Goal: Browse casually

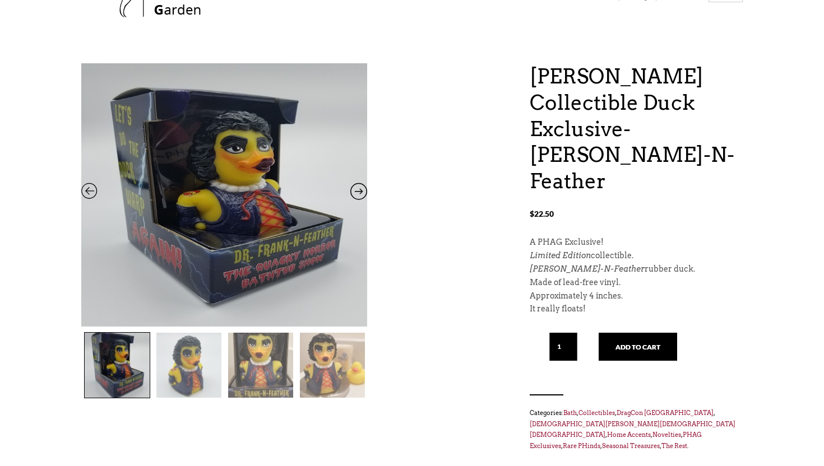
scroll to position [73, 0]
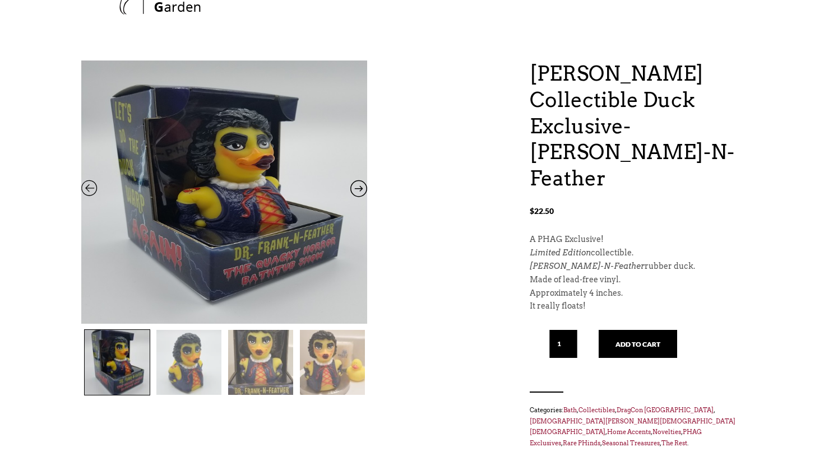
click at [355, 188] on icon at bounding box center [358, 191] width 17 height 15
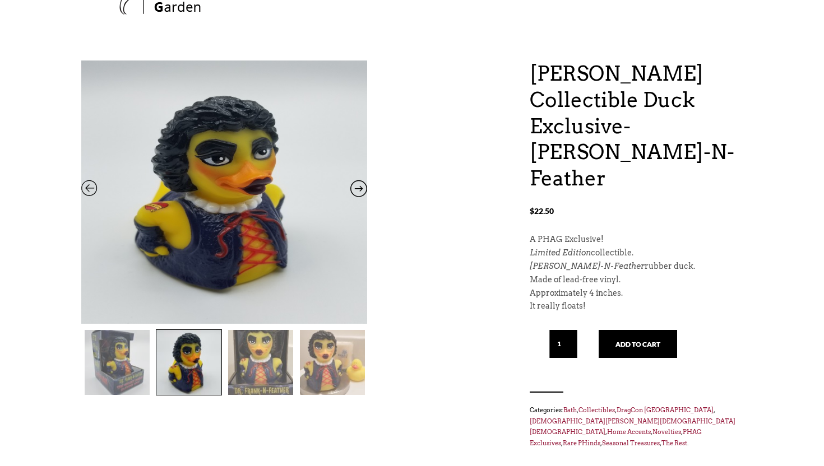
click at [355, 188] on icon at bounding box center [358, 191] width 17 height 15
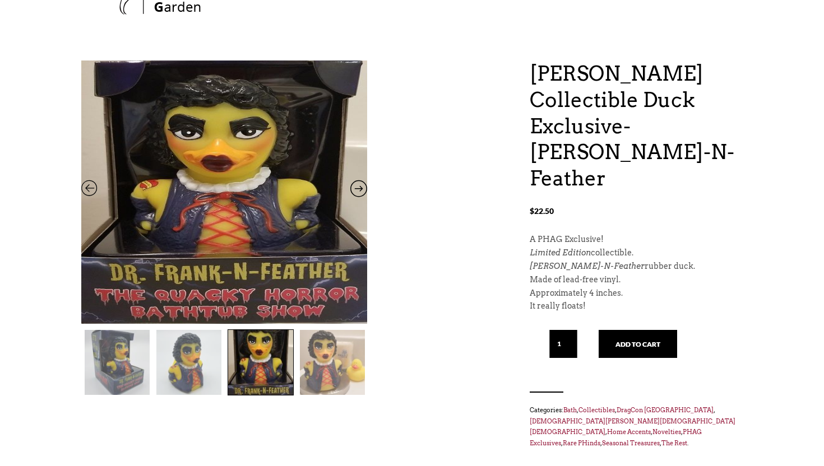
click at [355, 188] on icon at bounding box center [358, 191] width 17 height 15
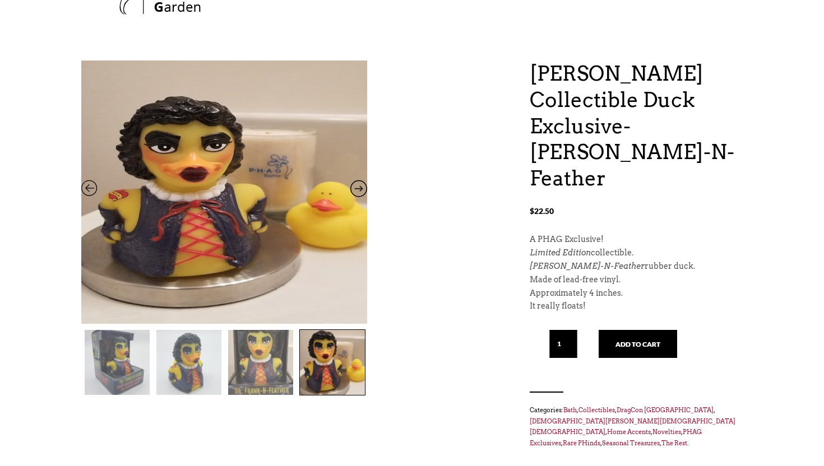
scroll to position [0, 0]
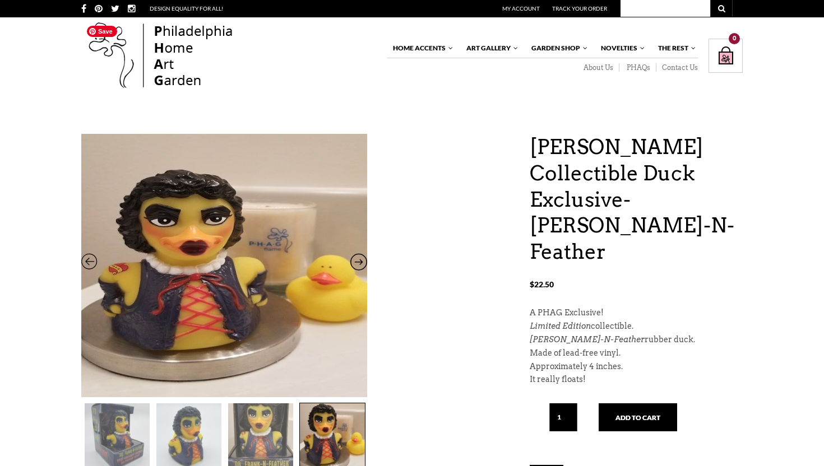
click at [168, 63] on img at bounding box center [160, 56] width 159 height 72
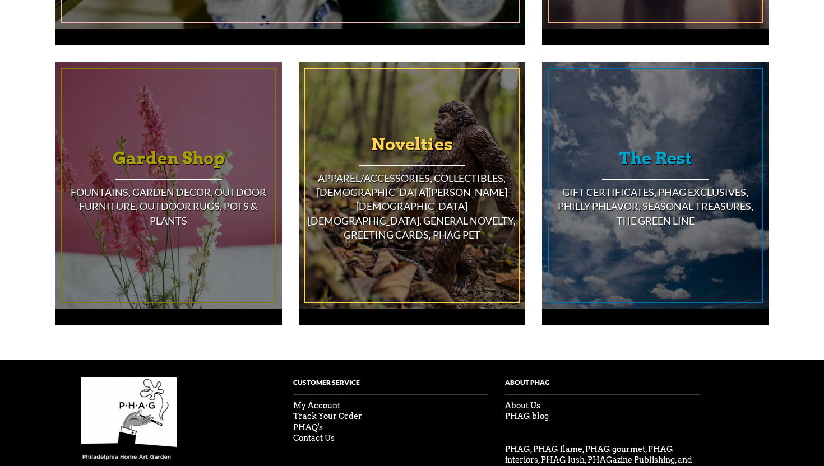
scroll to position [983, 0]
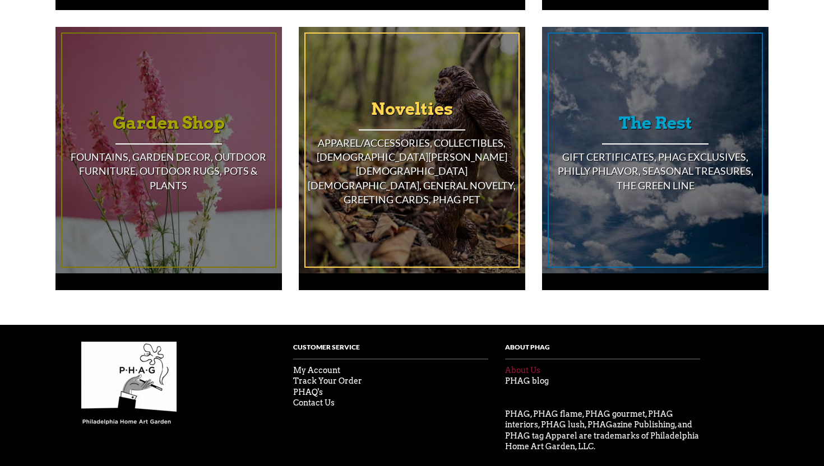
click at [527, 366] on link "About Us" at bounding box center [522, 370] width 35 height 9
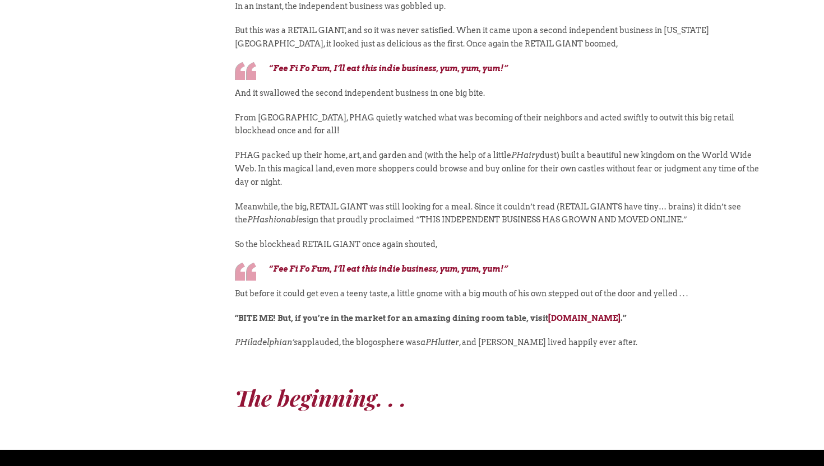
scroll to position [625, 0]
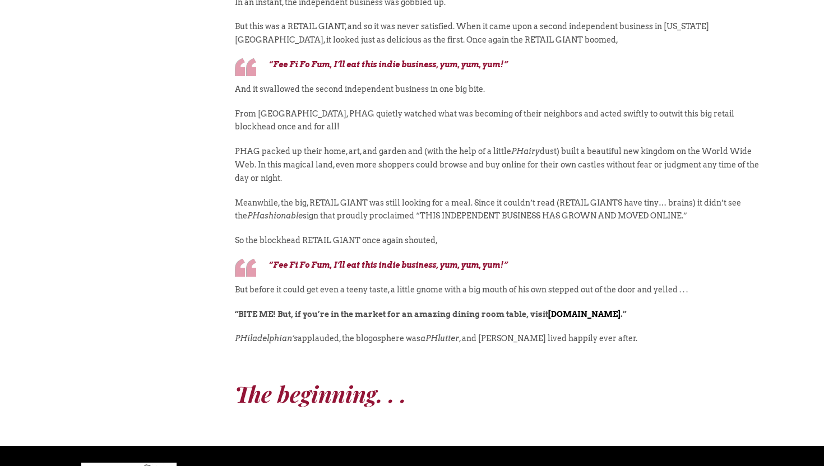
click at [587, 315] on link "www.thephagshop.com" at bounding box center [584, 314] width 72 height 9
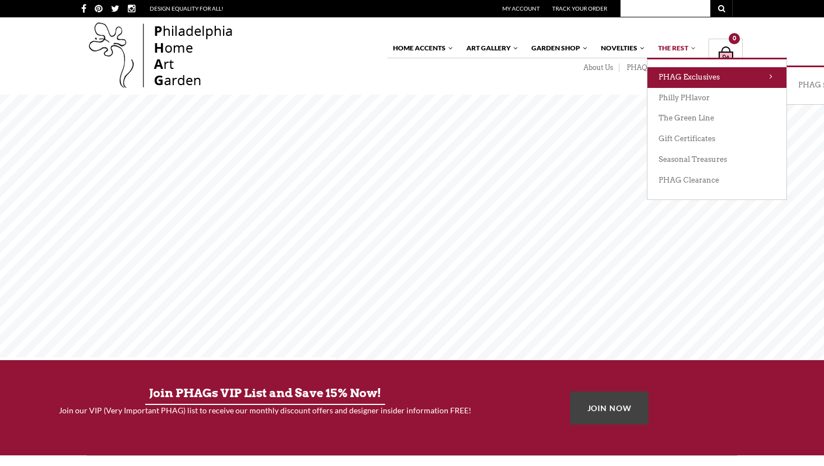
click at [685, 74] on link "PHAG Exclusives" at bounding box center [716, 77] width 139 height 21
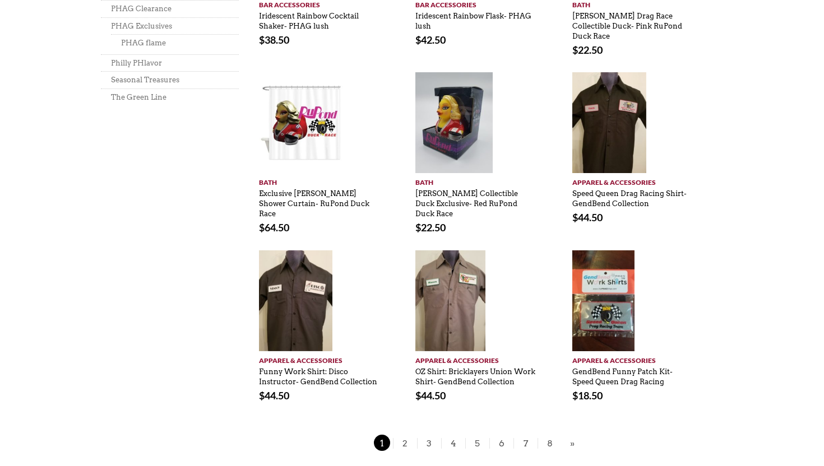
scroll to position [743, 0]
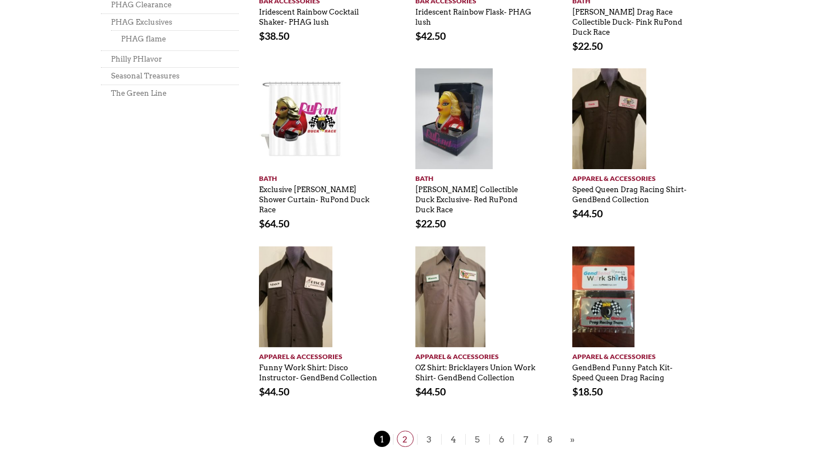
click at [403, 431] on span "2" at bounding box center [405, 439] width 17 height 16
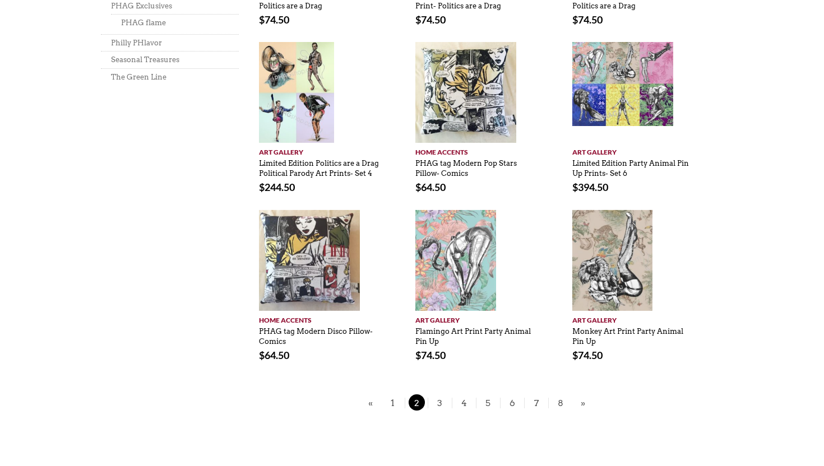
scroll to position [684, 0]
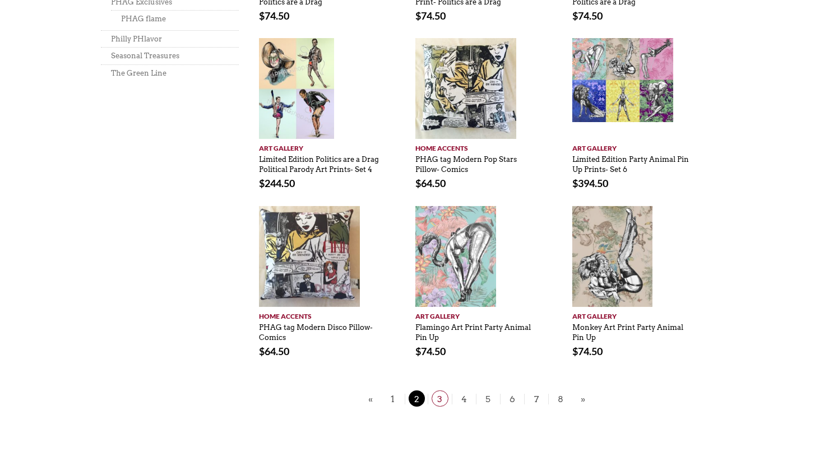
click at [440, 396] on span "3" at bounding box center [439, 399] width 17 height 16
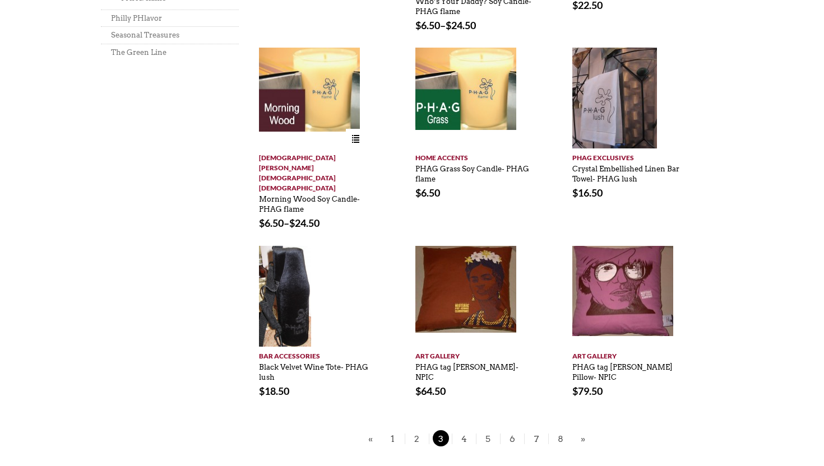
scroll to position [705, 0]
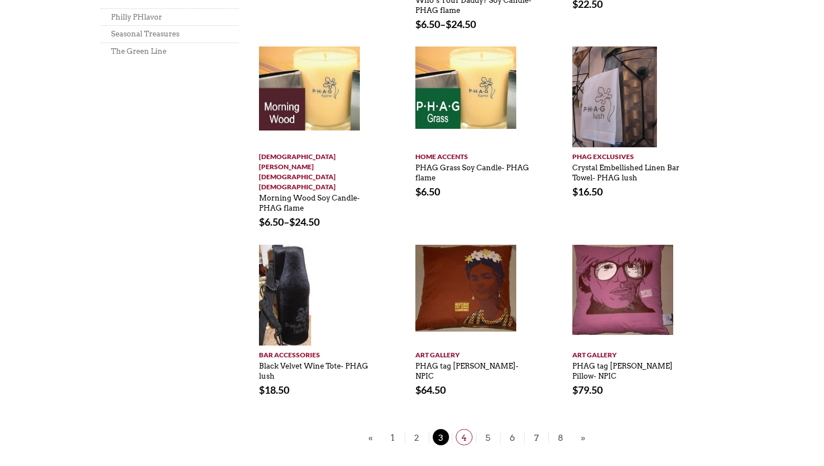
click at [468, 429] on span "4" at bounding box center [464, 437] width 17 height 16
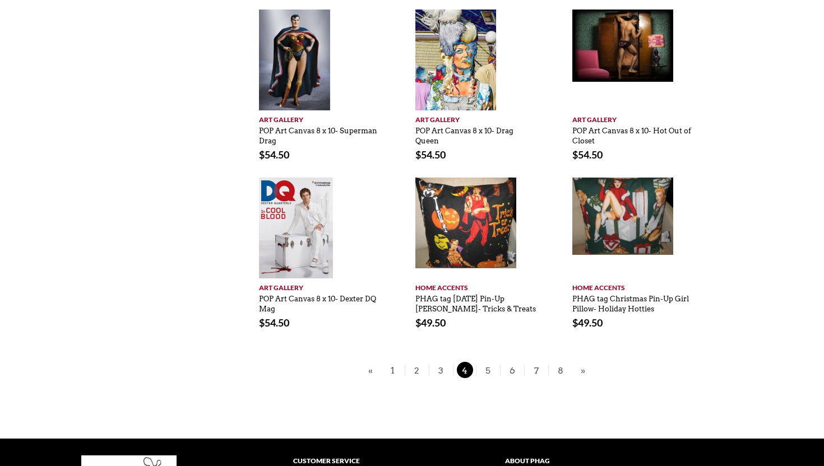
scroll to position [794, 0]
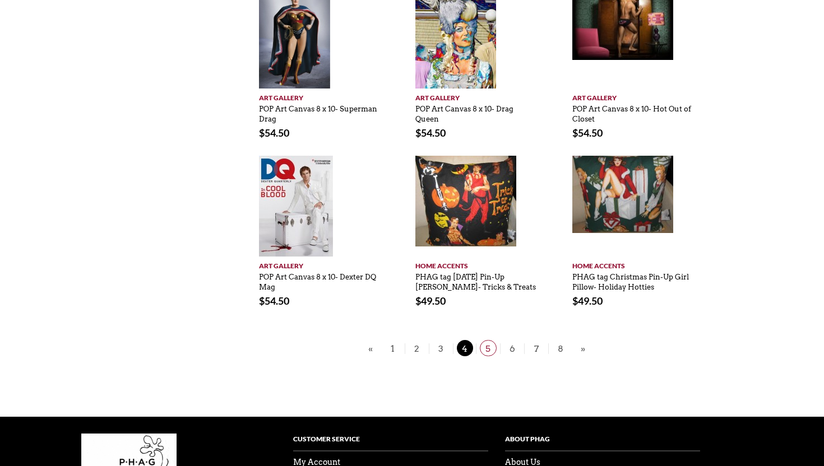
click at [491, 340] on span "5" at bounding box center [488, 348] width 17 height 16
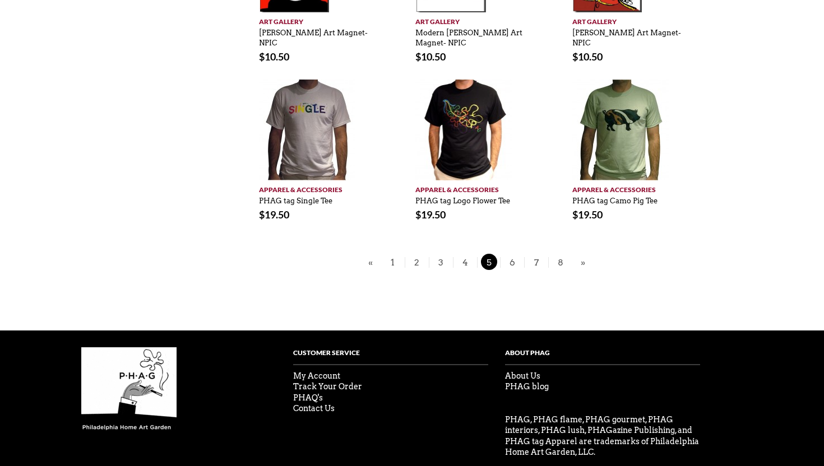
scroll to position [836, 0]
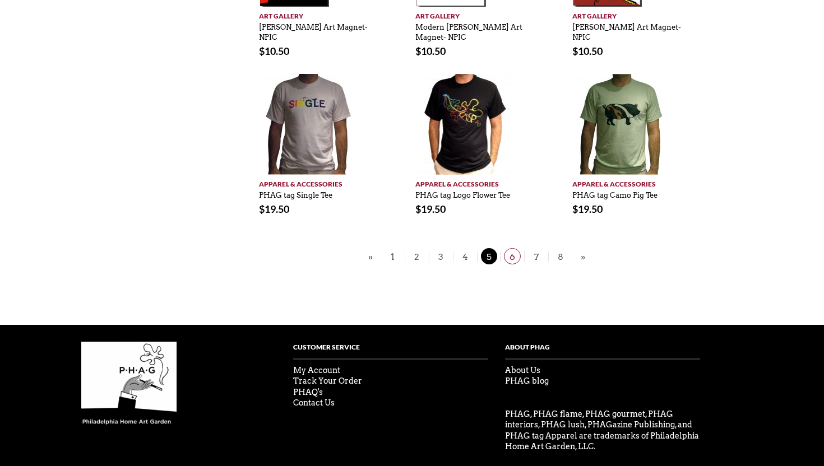
click at [510, 248] on span "6" at bounding box center [512, 256] width 17 height 16
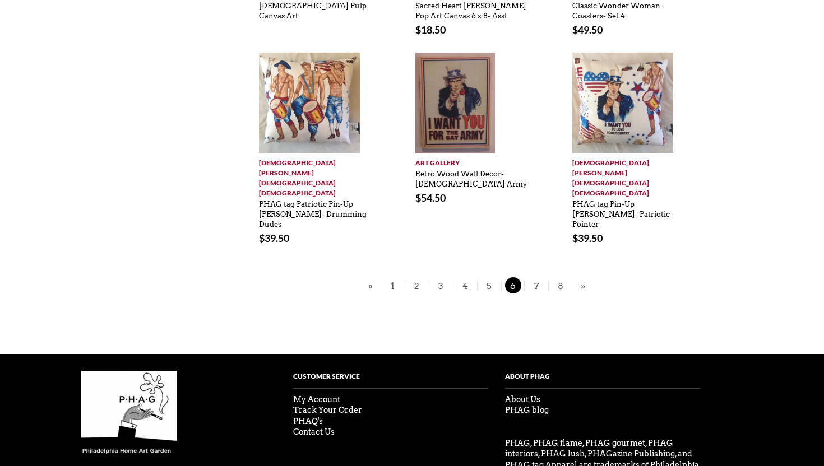
scroll to position [846, 0]
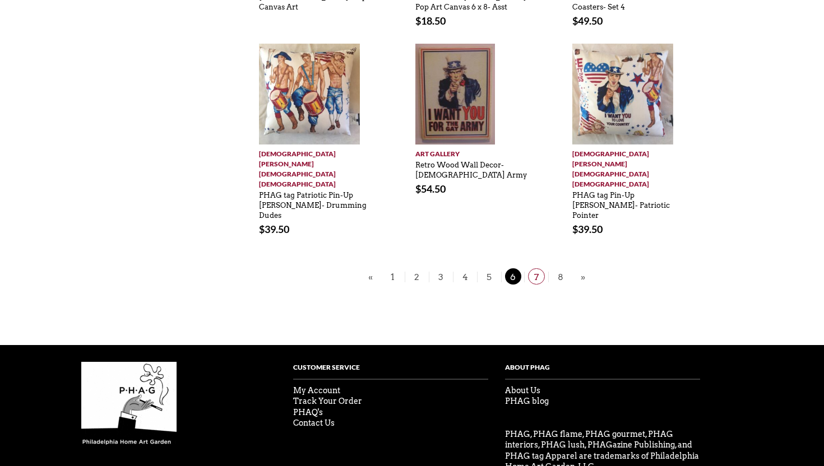
click at [532, 268] on span "7" at bounding box center [536, 276] width 17 height 16
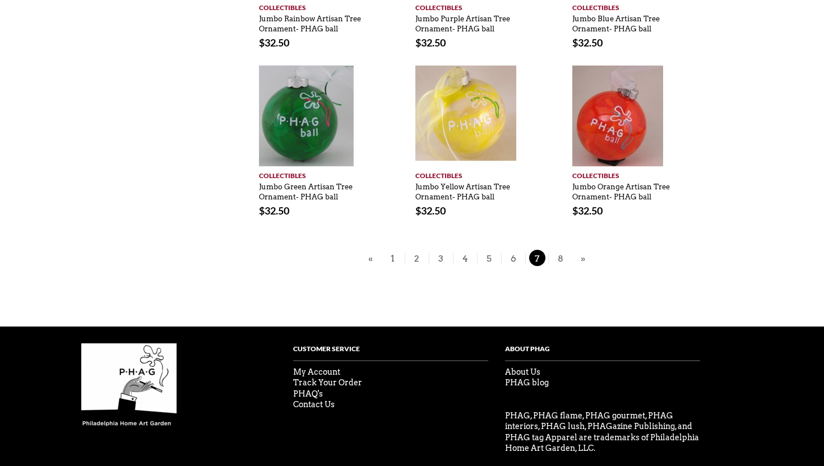
scroll to position [833, 0]
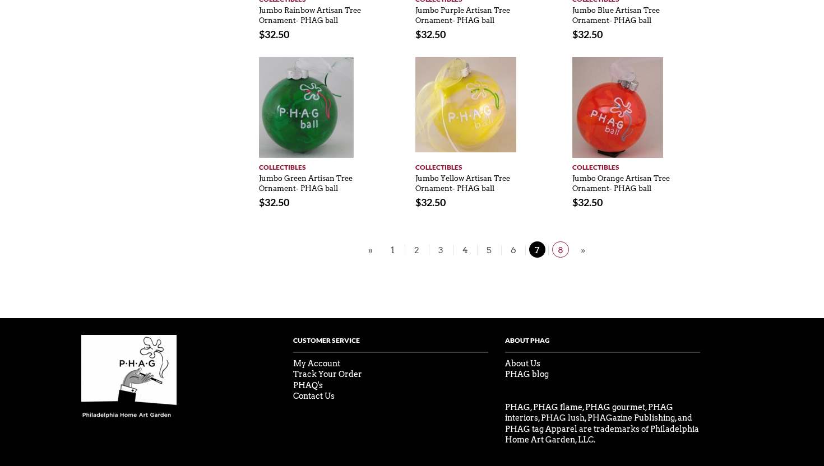
click at [556, 254] on span "8" at bounding box center [560, 249] width 17 height 16
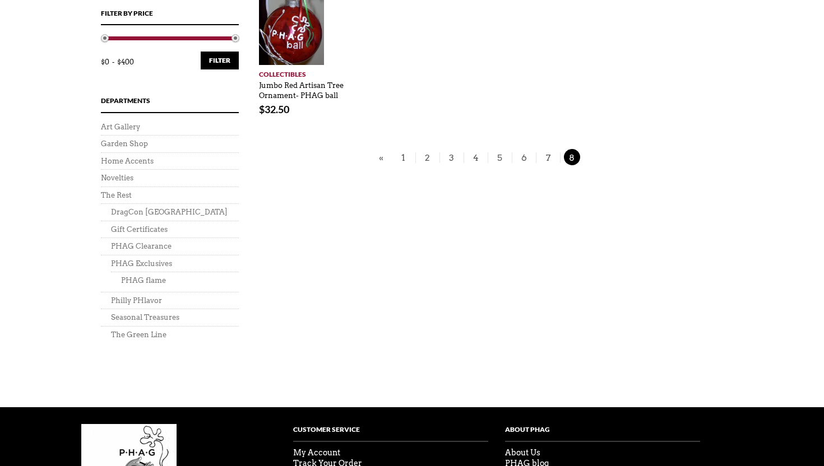
scroll to position [424, 0]
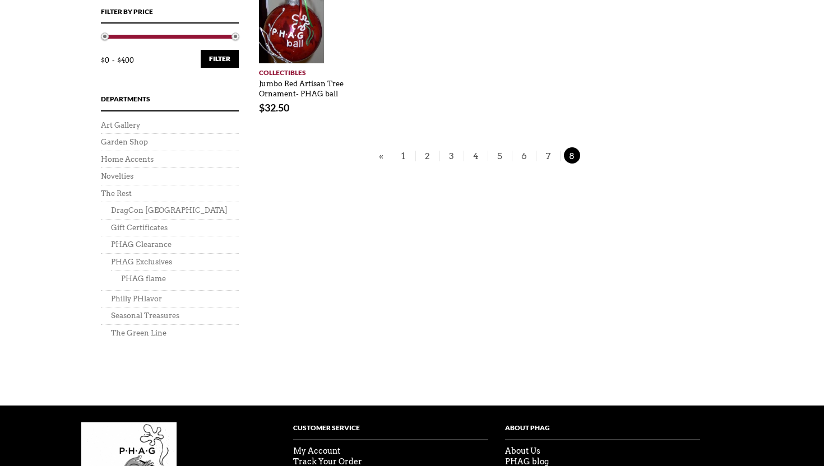
click at [118, 328] on li "The Green Line" at bounding box center [170, 333] width 138 height 17
click at [118, 331] on link "The Green Line" at bounding box center [138, 333] width 55 height 8
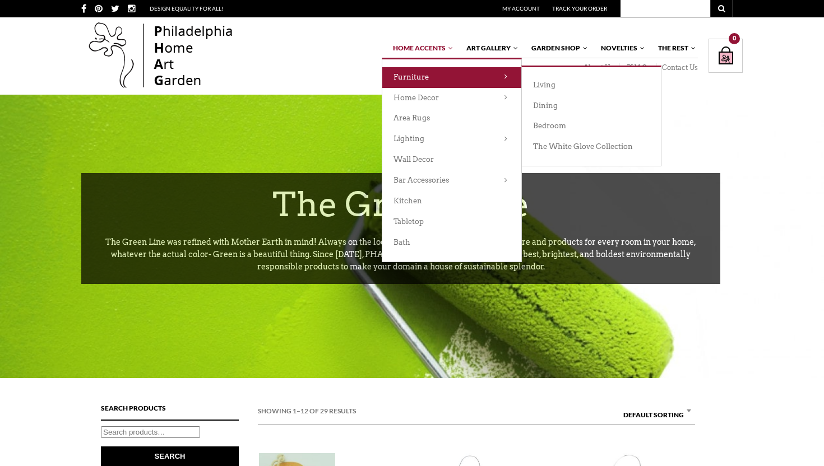
click at [422, 82] on link "Furniture" at bounding box center [451, 77] width 139 height 21
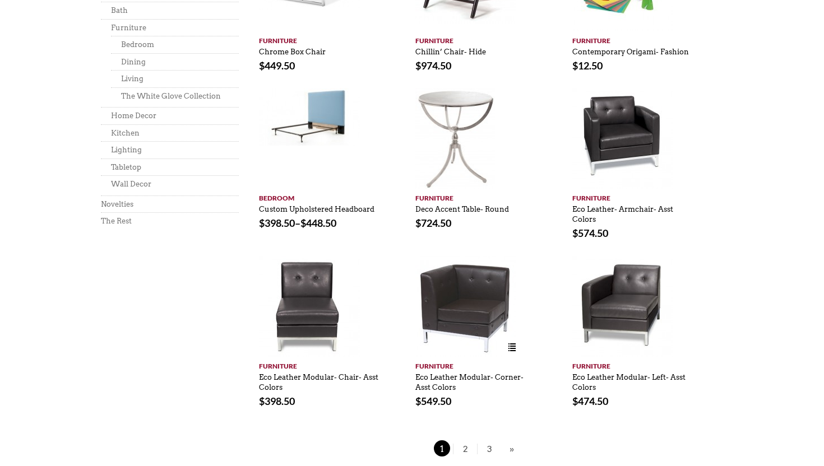
scroll to position [718, 0]
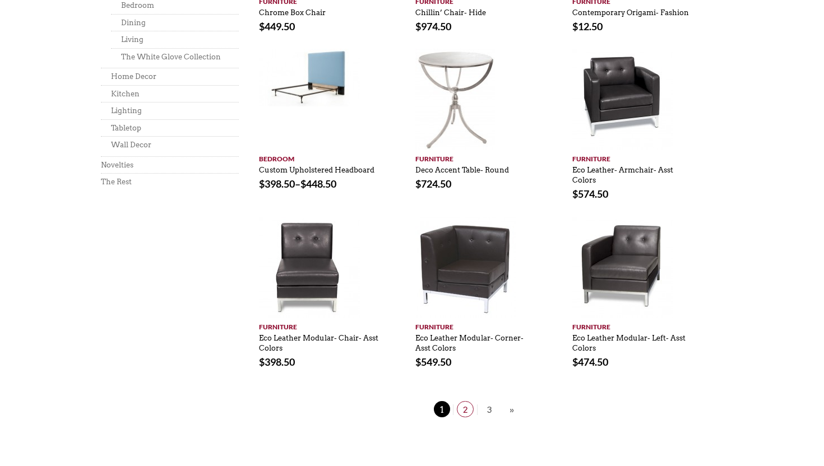
click at [466, 401] on span "2" at bounding box center [465, 409] width 17 height 16
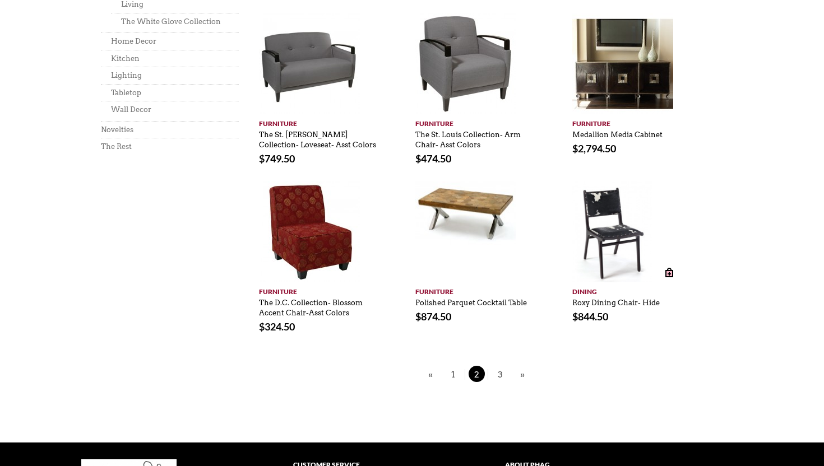
scroll to position [707, 0]
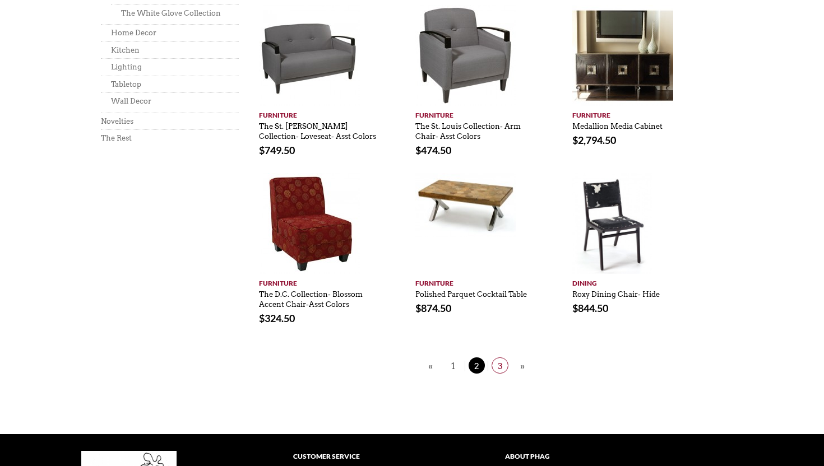
click at [499, 368] on span "3" at bounding box center [499, 365] width 17 height 16
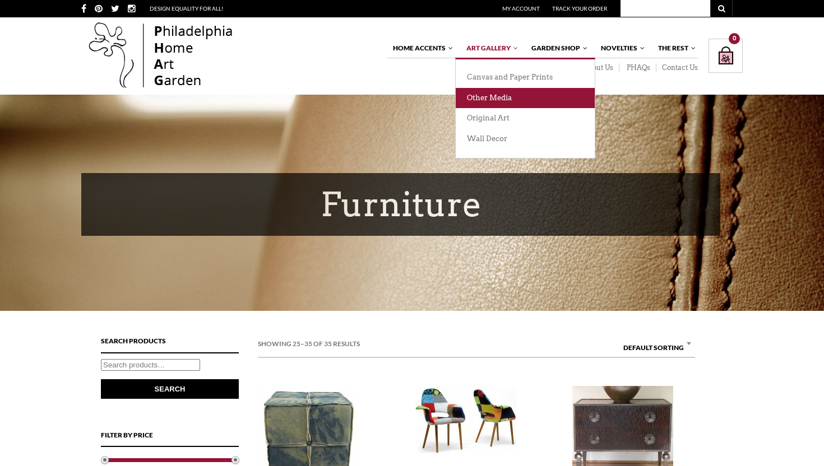
click at [496, 106] on link "Other Media" at bounding box center [525, 98] width 139 height 21
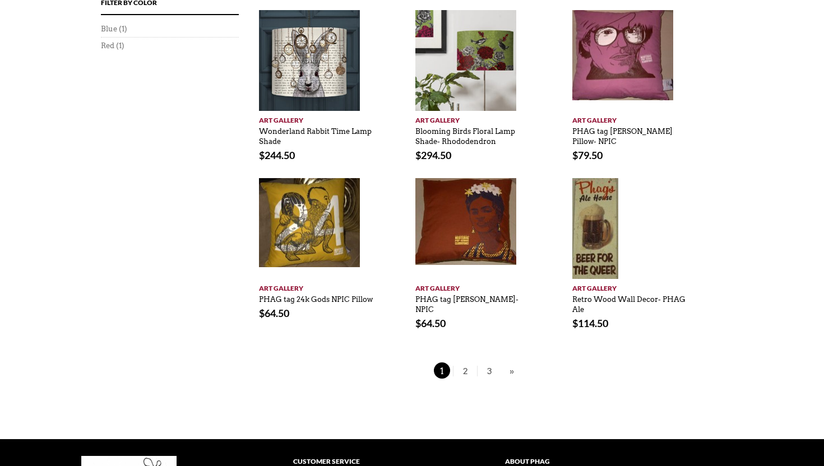
scroll to position [778, 0]
